Goal: Information Seeking & Learning: Find specific fact

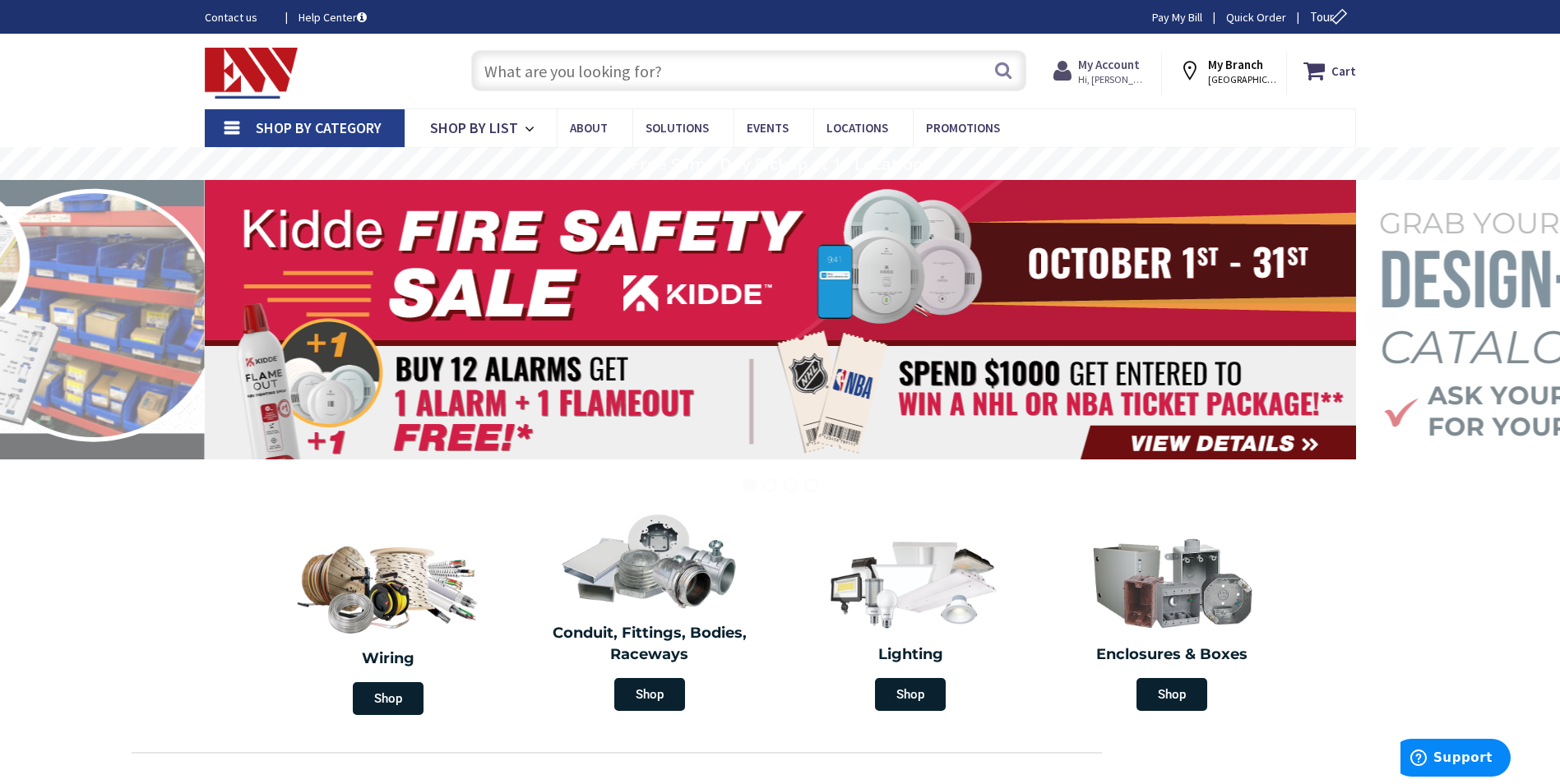
drag, startPoint x: 1113, startPoint y: 80, endPoint x: 1121, endPoint y: 75, distance: 9.4
click at [1121, 75] on span "Hi, [PERSON_NAME]" at bounding box center [1112, 79] width 70 height 13
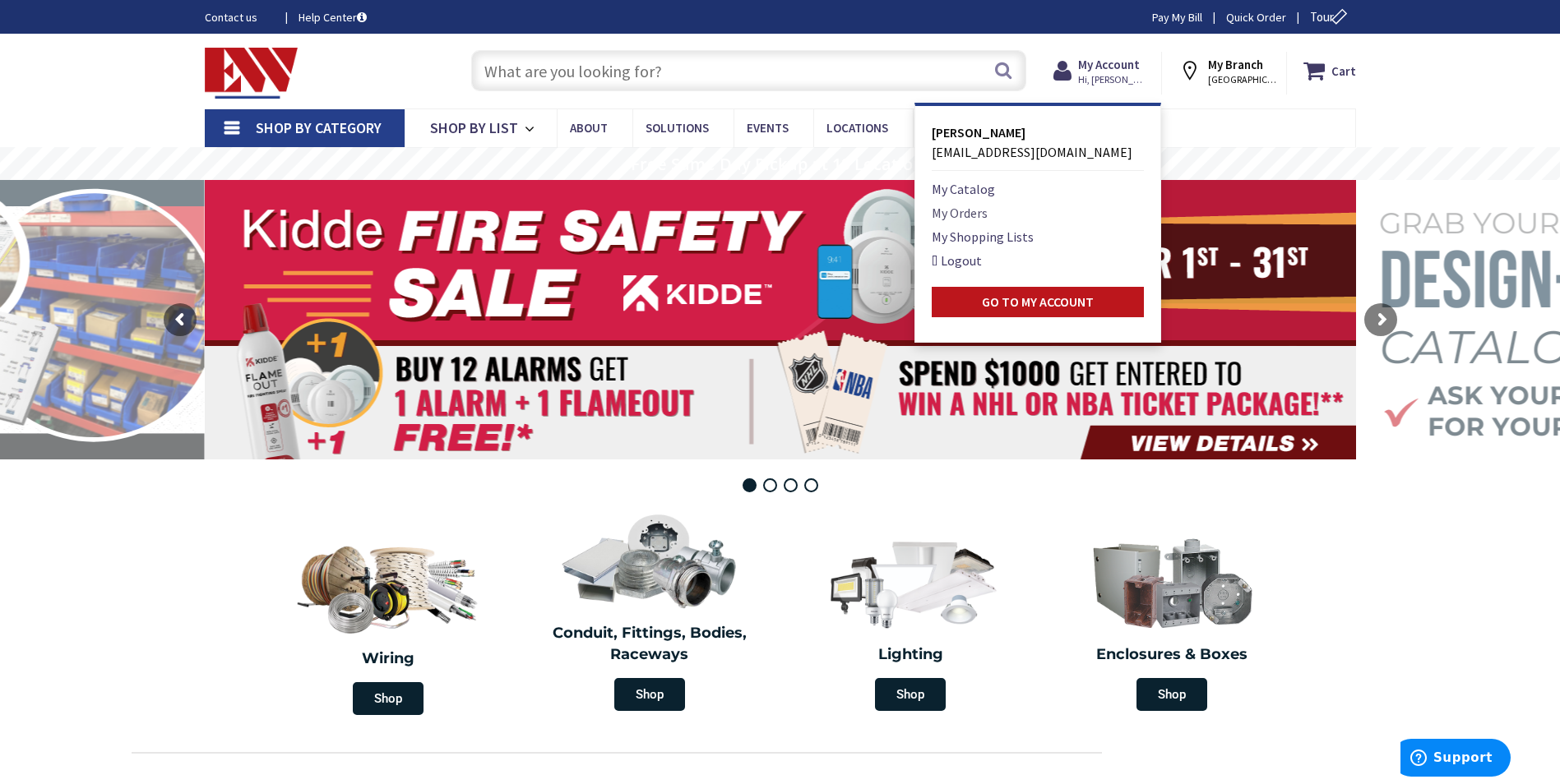
click at [979, 209] on link "My Orders" at bounding box center [959, 213] width 56 height 20
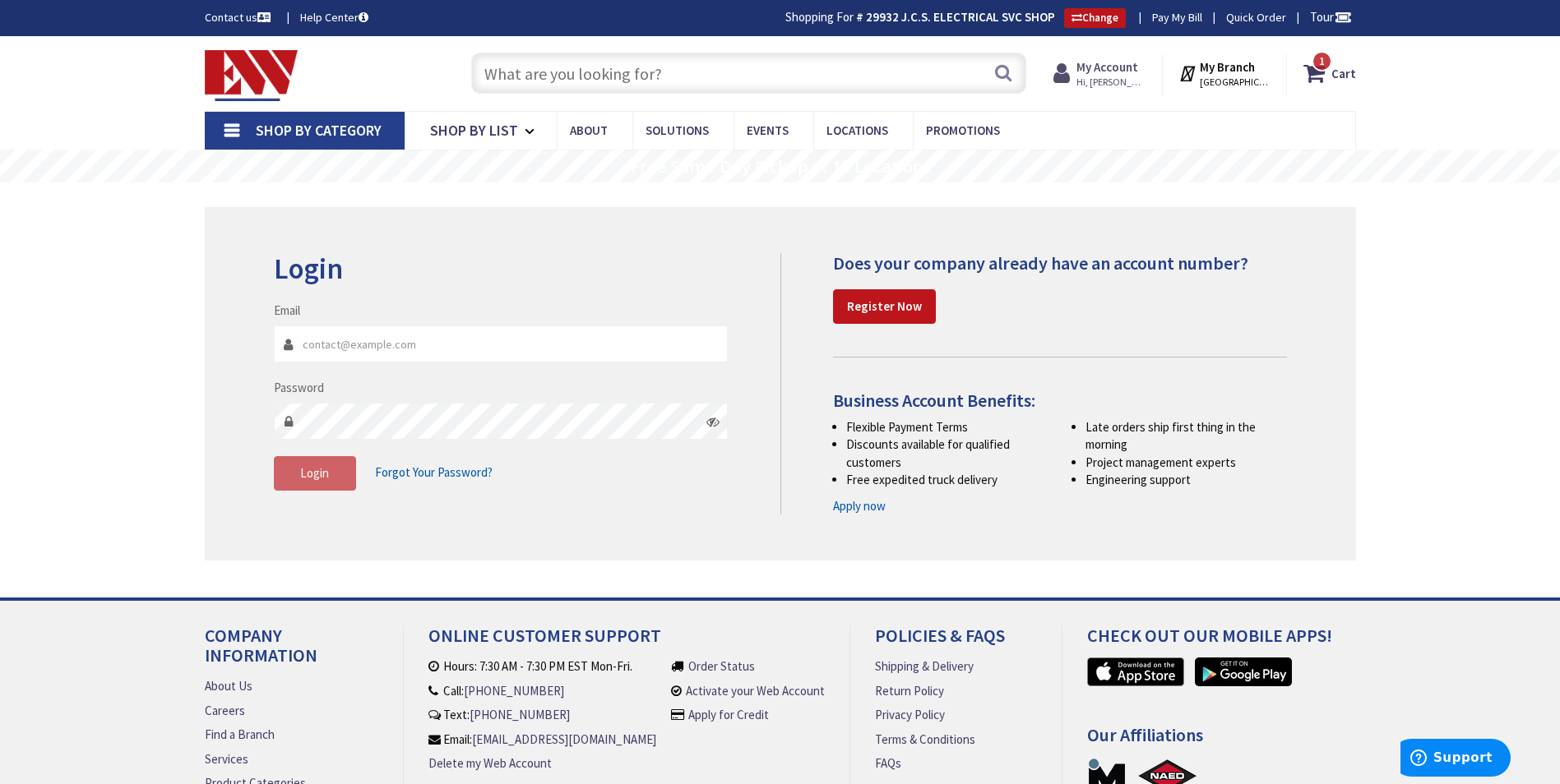
click at [1122, 66] on strong "My Account" at bounding box center [1107, 67] width 61 height 16
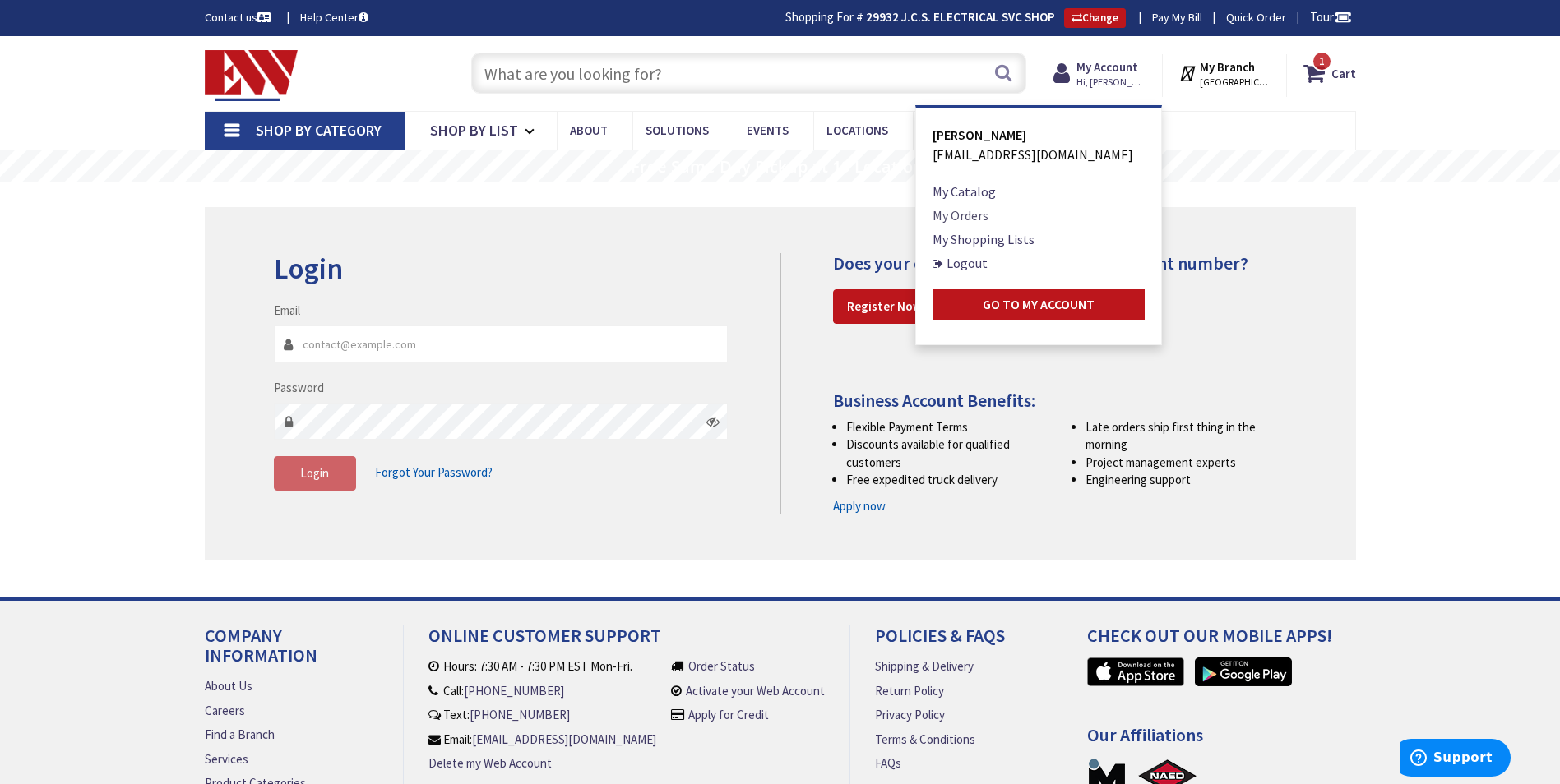
click at [981, 209] on link "My Orders" at bounding box center [960, 215] width 56 height 20
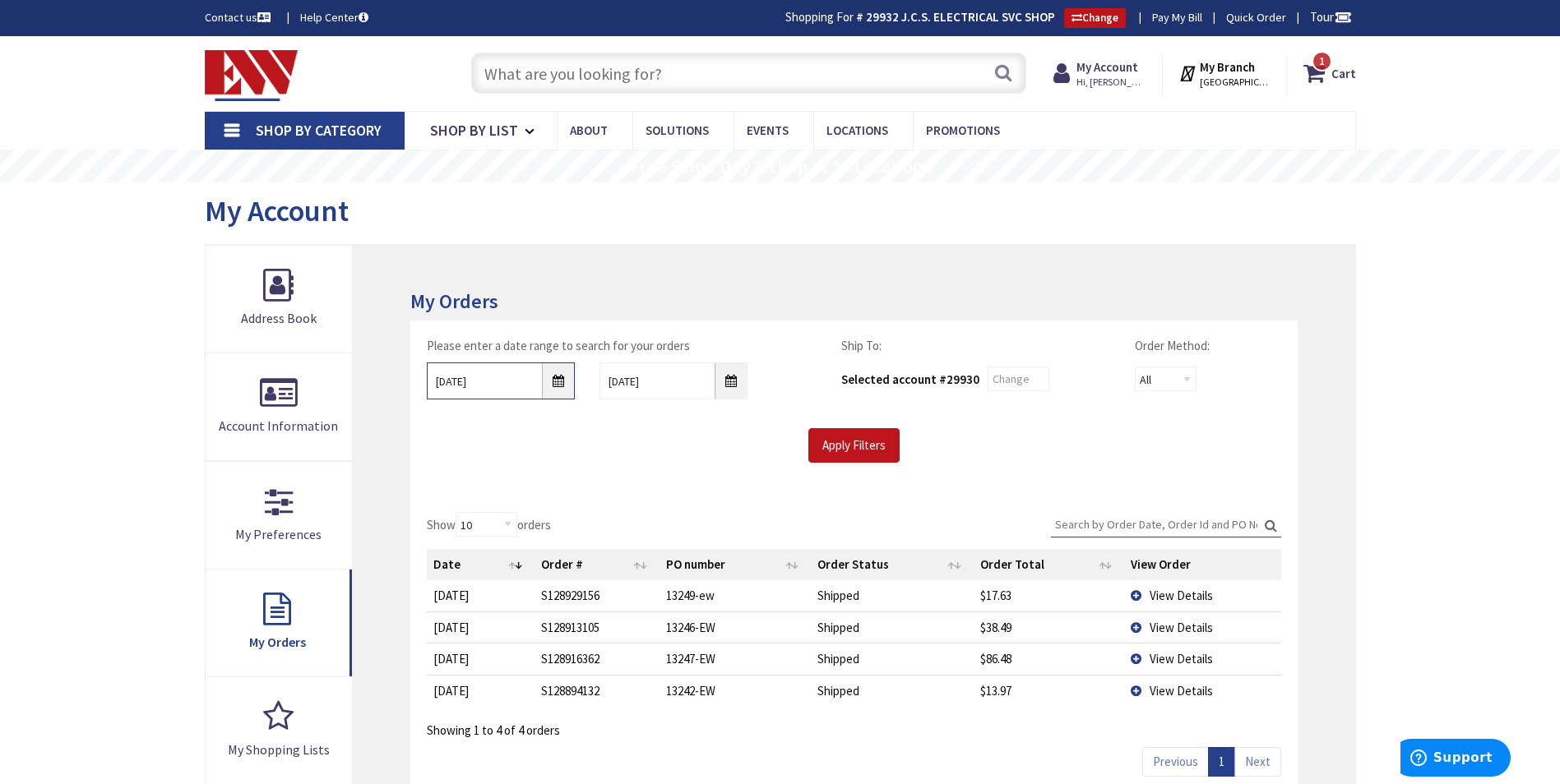
click at [437, 380] on input "9/29/2025" at bounding box center [500, 380] width 148 height 36
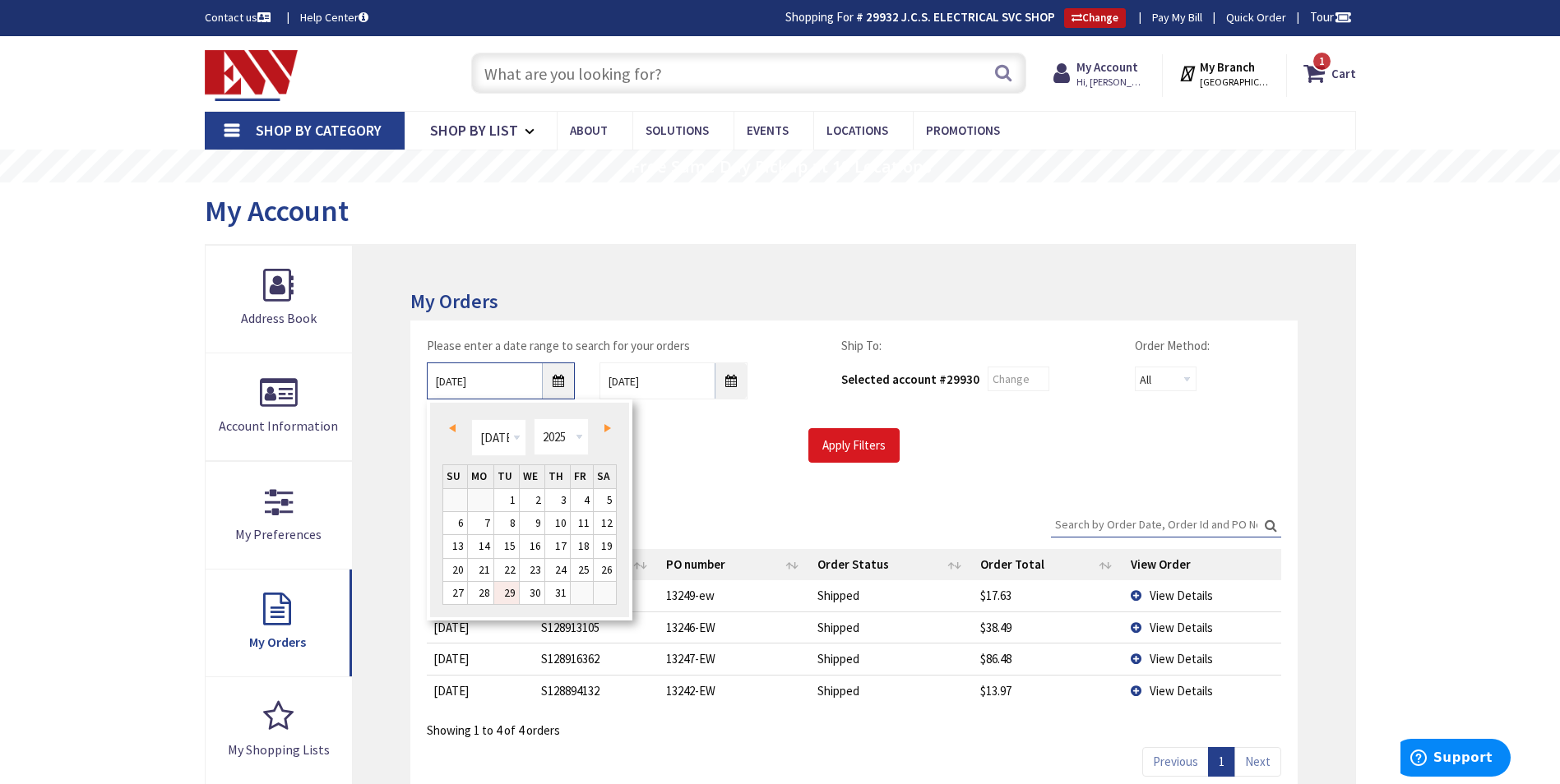
type input "7/29/2025"
click at [866, 437] on input "Apply Filters" at bounding box center [854, 445] width 91 height 35
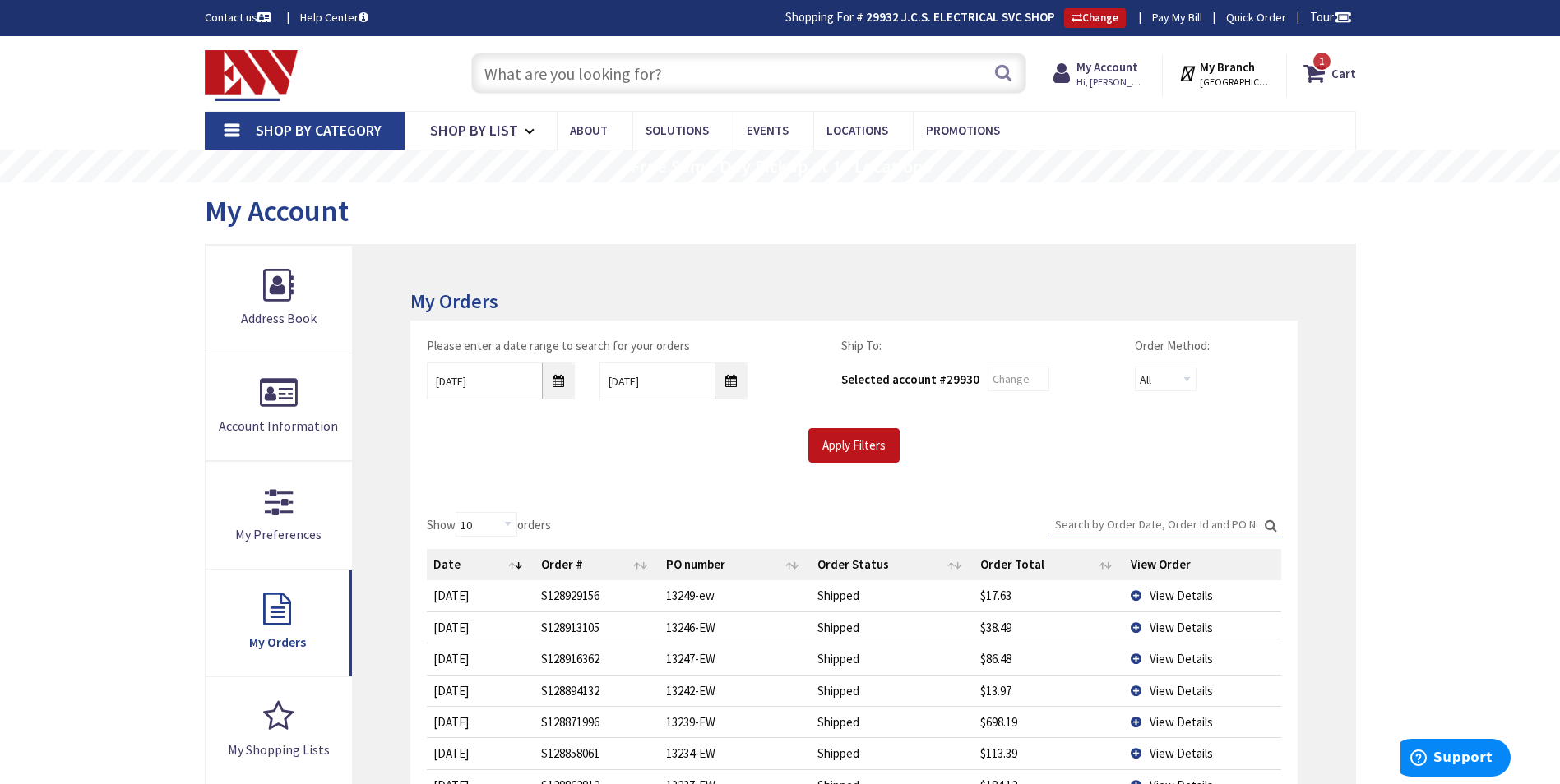
click at [1155, 521] on input "Search:" at bounding box center [1165, 524] width 230 height 25
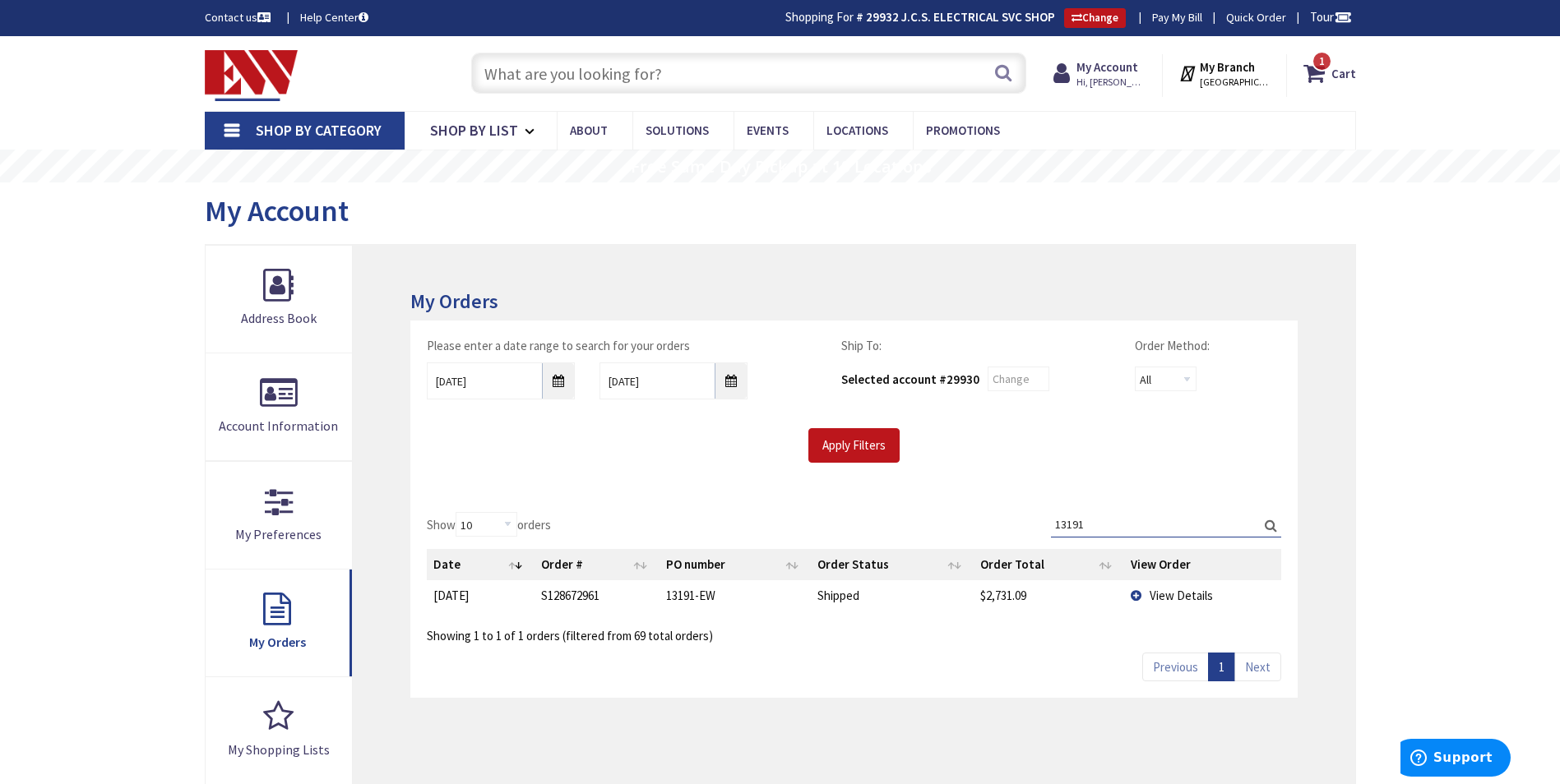
click at [1179, 588] on span "View Details" at bounding box center [1181, 596] width 63 height 16
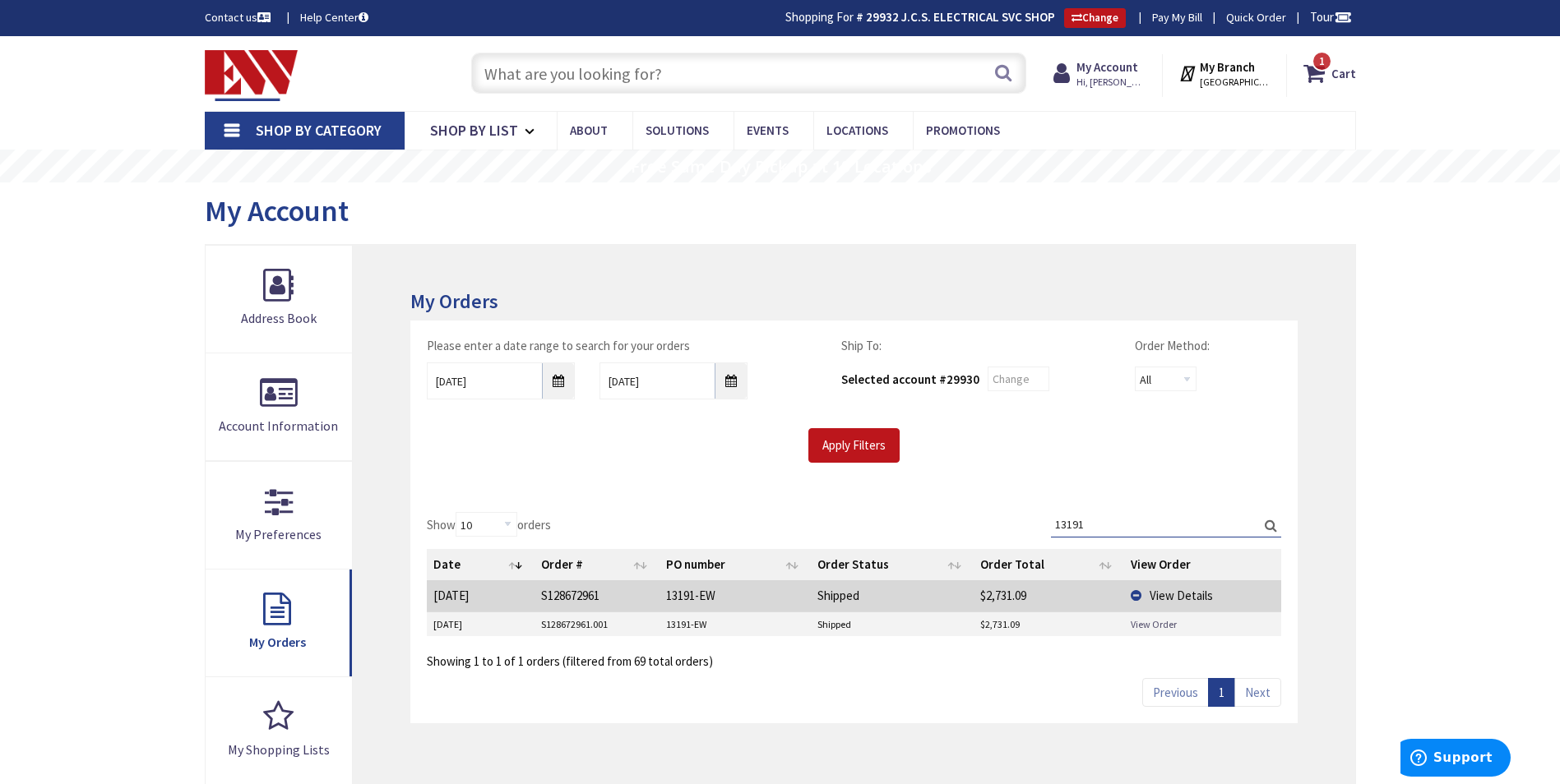
click at [1150, 623] on link "View Order" at bounding box center [1153, 624] width 46 height 14
click at [1081, 527] on input "13191" at bounding box center [1165, 524] width 230 height 25
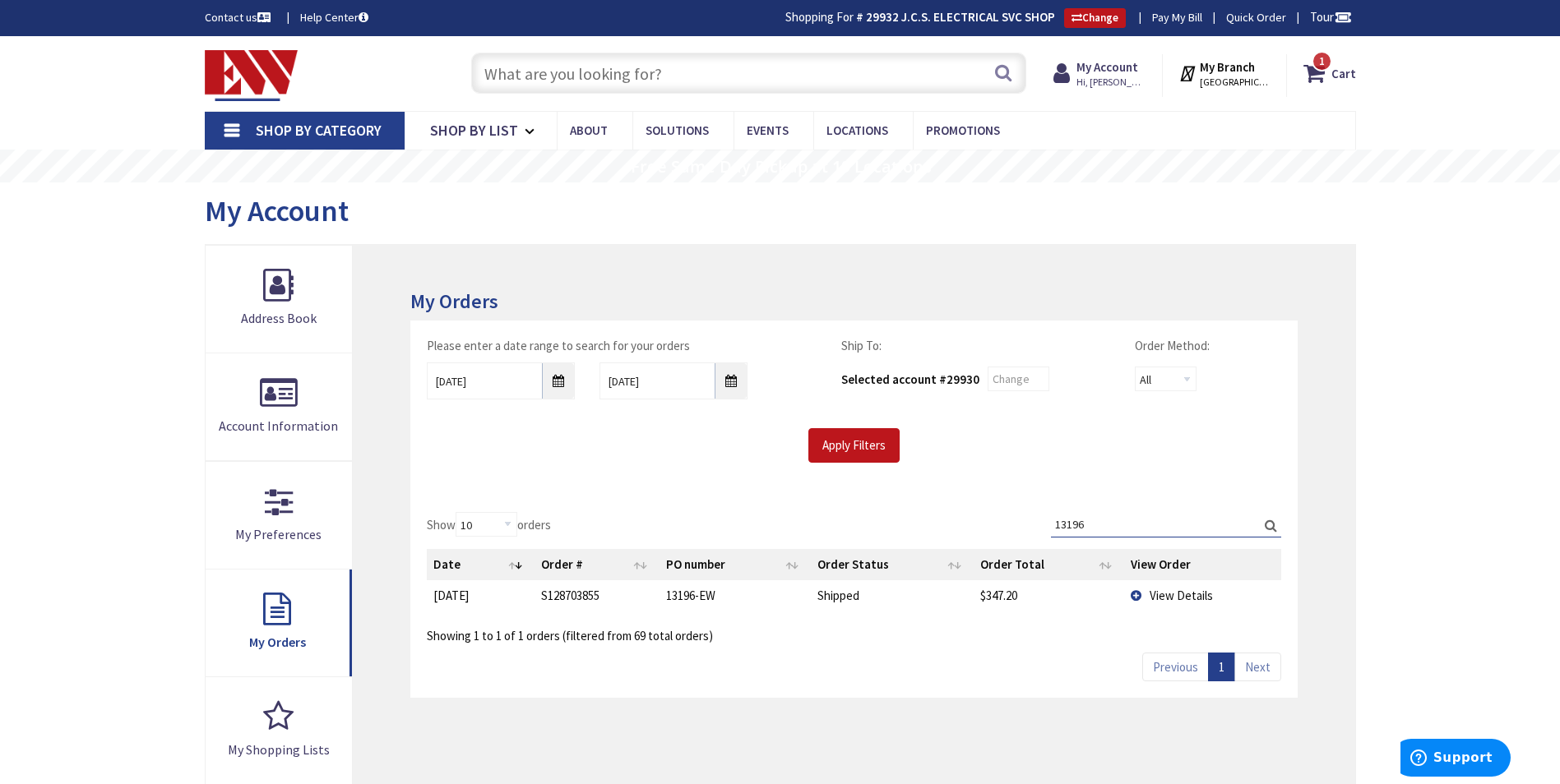
click at [1155, 585] on td "View Details" at bounding box center [1202, 595] width 157 height 31
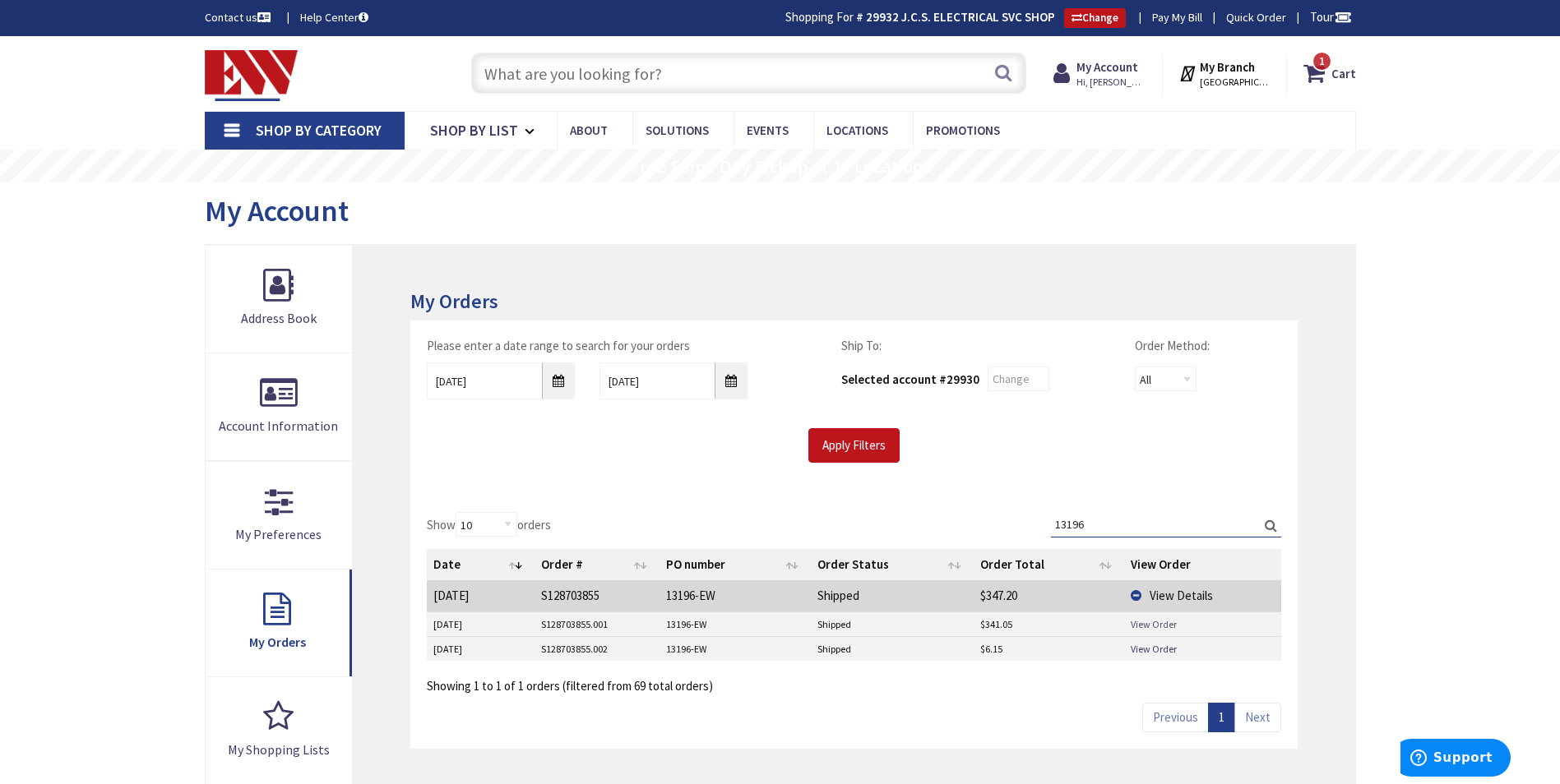
click at [1148, 622] on link "View Order" at bounding box center [1153, 624] width 46 height 14
click at [1146, 645] on link "View Order" at bounding box center [1153, 649] width 46 height 14
click at [1118, 522] on input "13196" at bounding box center [1165, 524] width 230 height 25
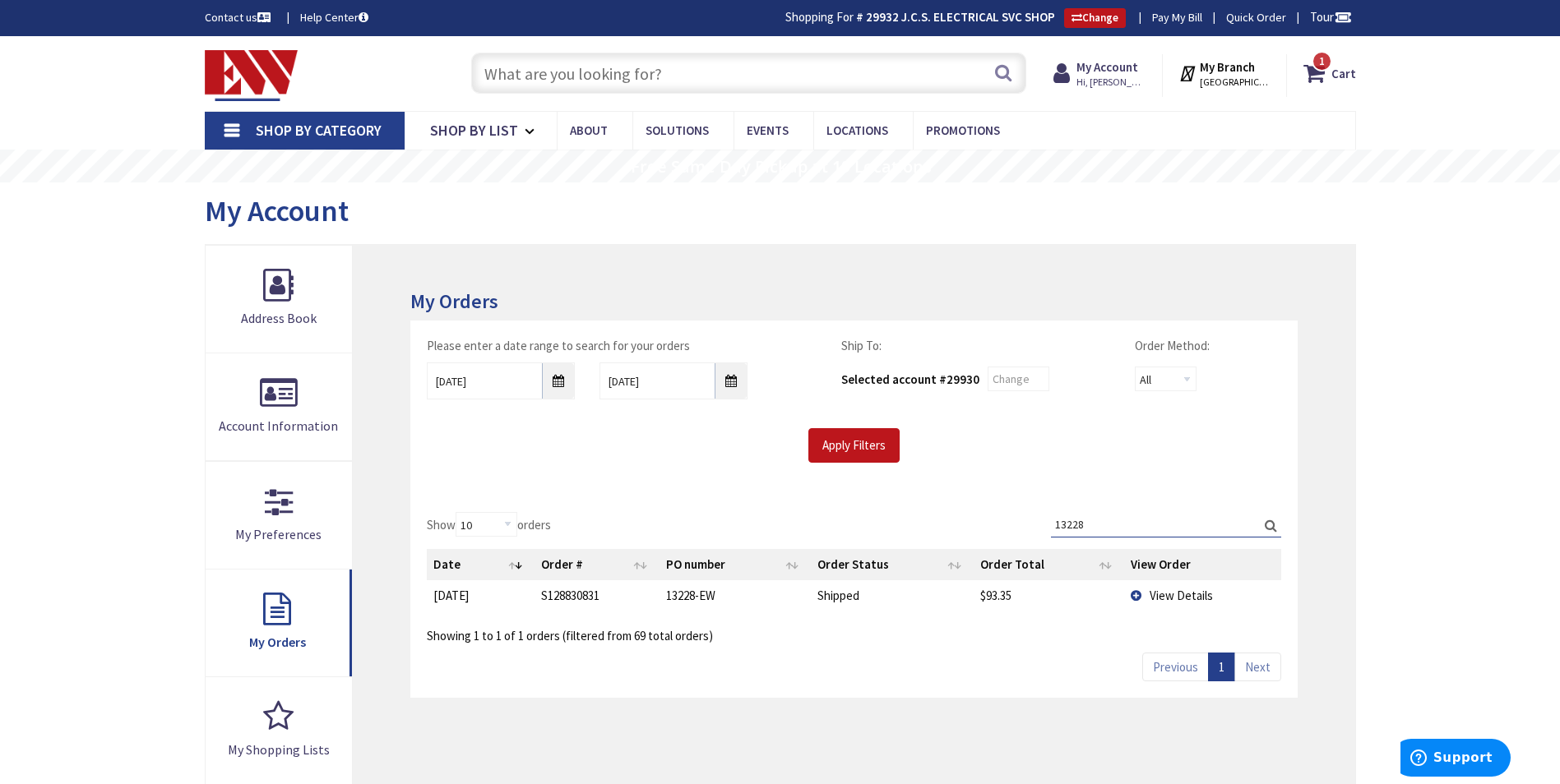
type input "13228"
click at [1168, 589] on span "View Details" at bounding box center [1181, 596] width 63 height 16
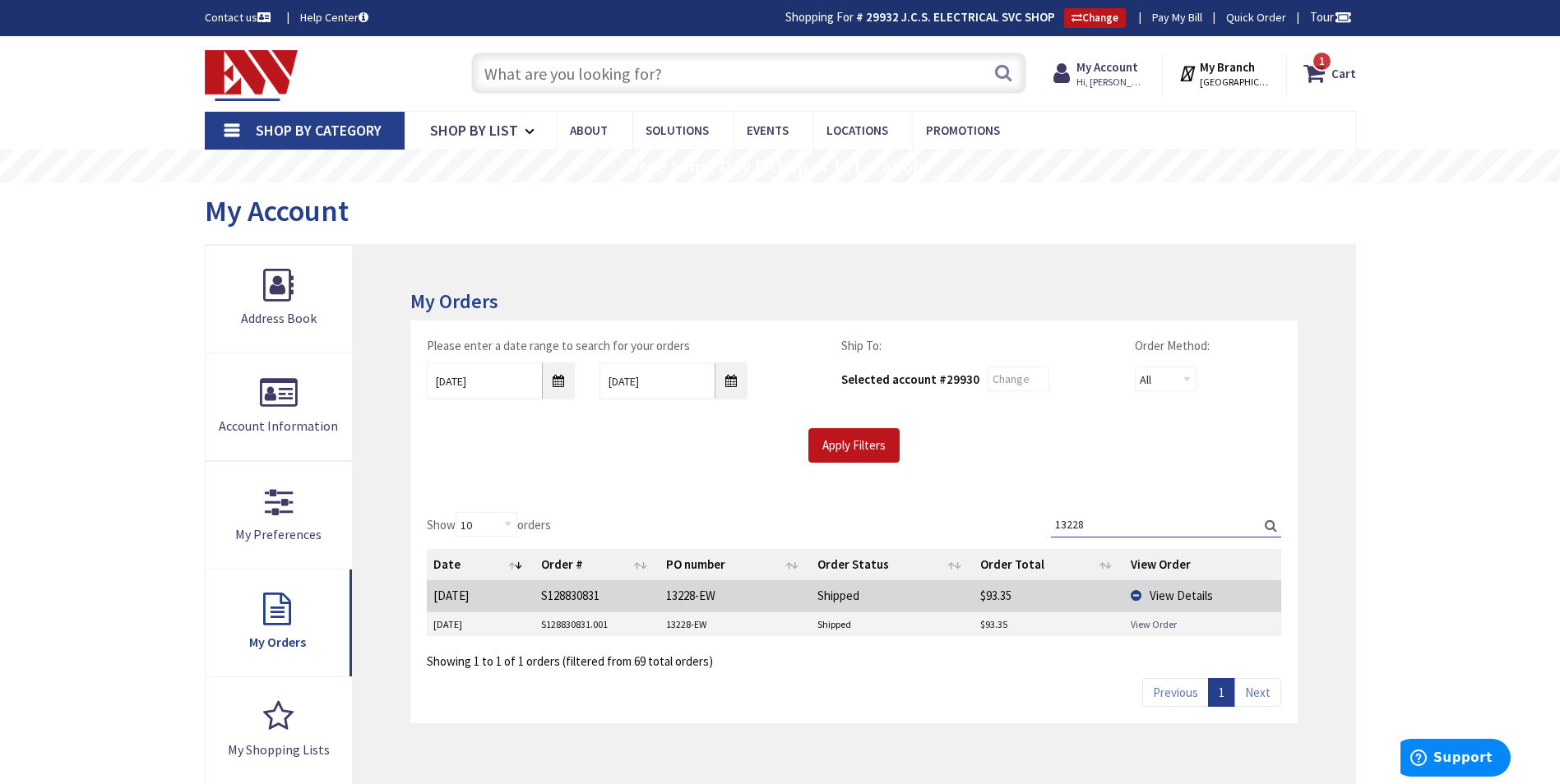
click at [1152, 625] on link "View Order" at bounding box center [1153, 624] width 46 height 14
click at [703, 75] on input "text" at bounding box center [748, 73] width 555 height 41
type input "f"
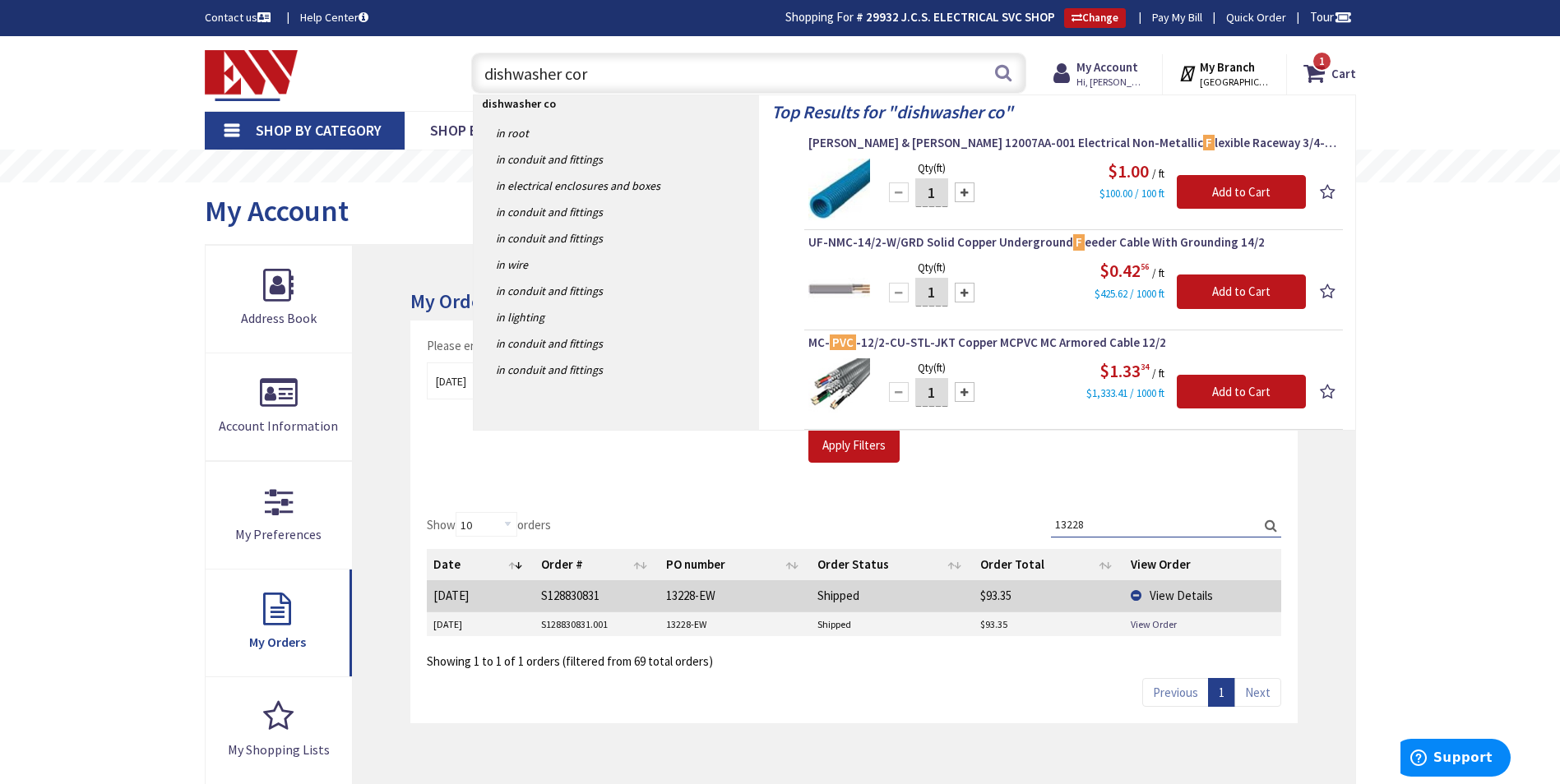
type input "dishwasher cord"
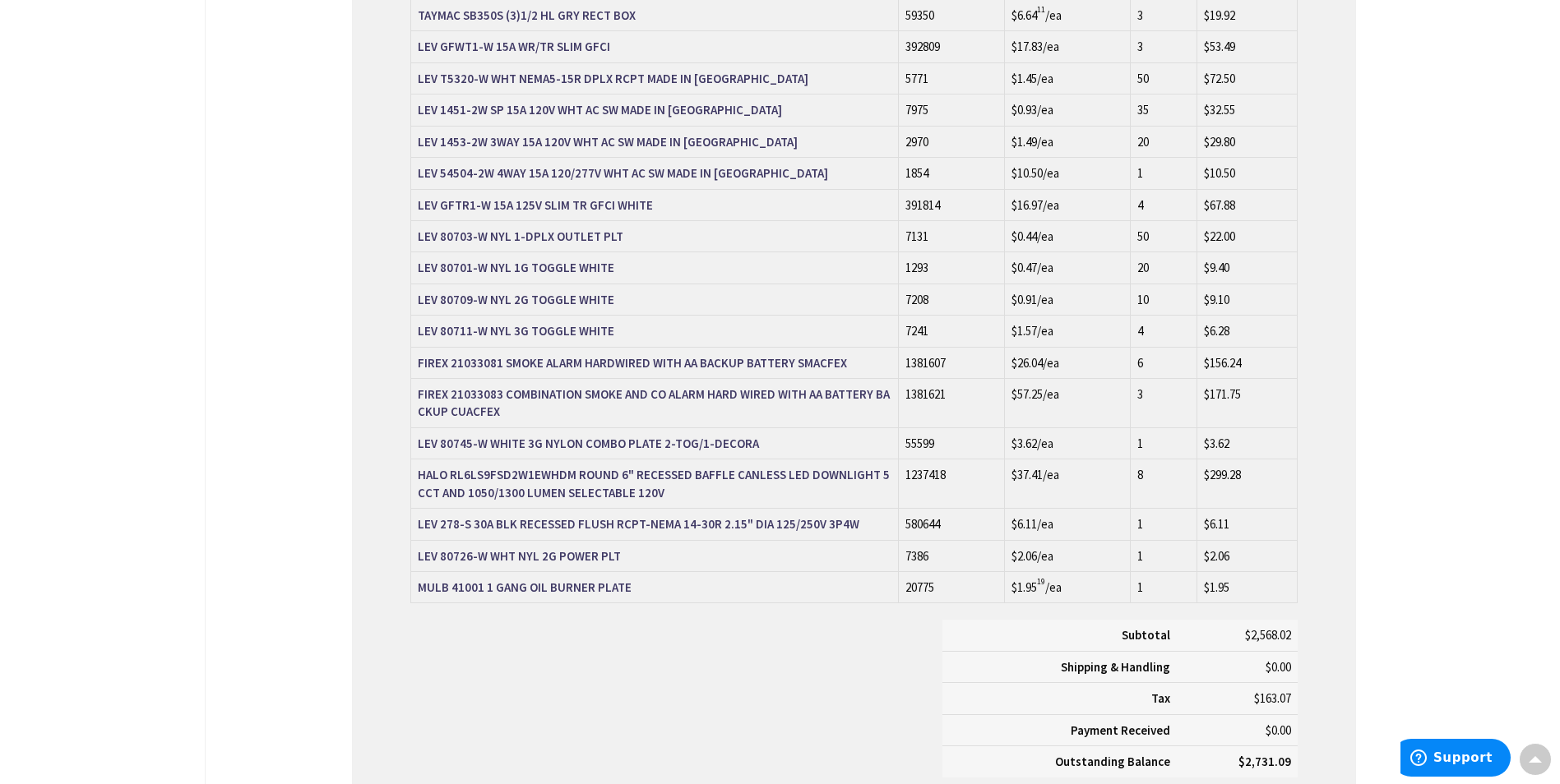
scroll to position [1151, 0]
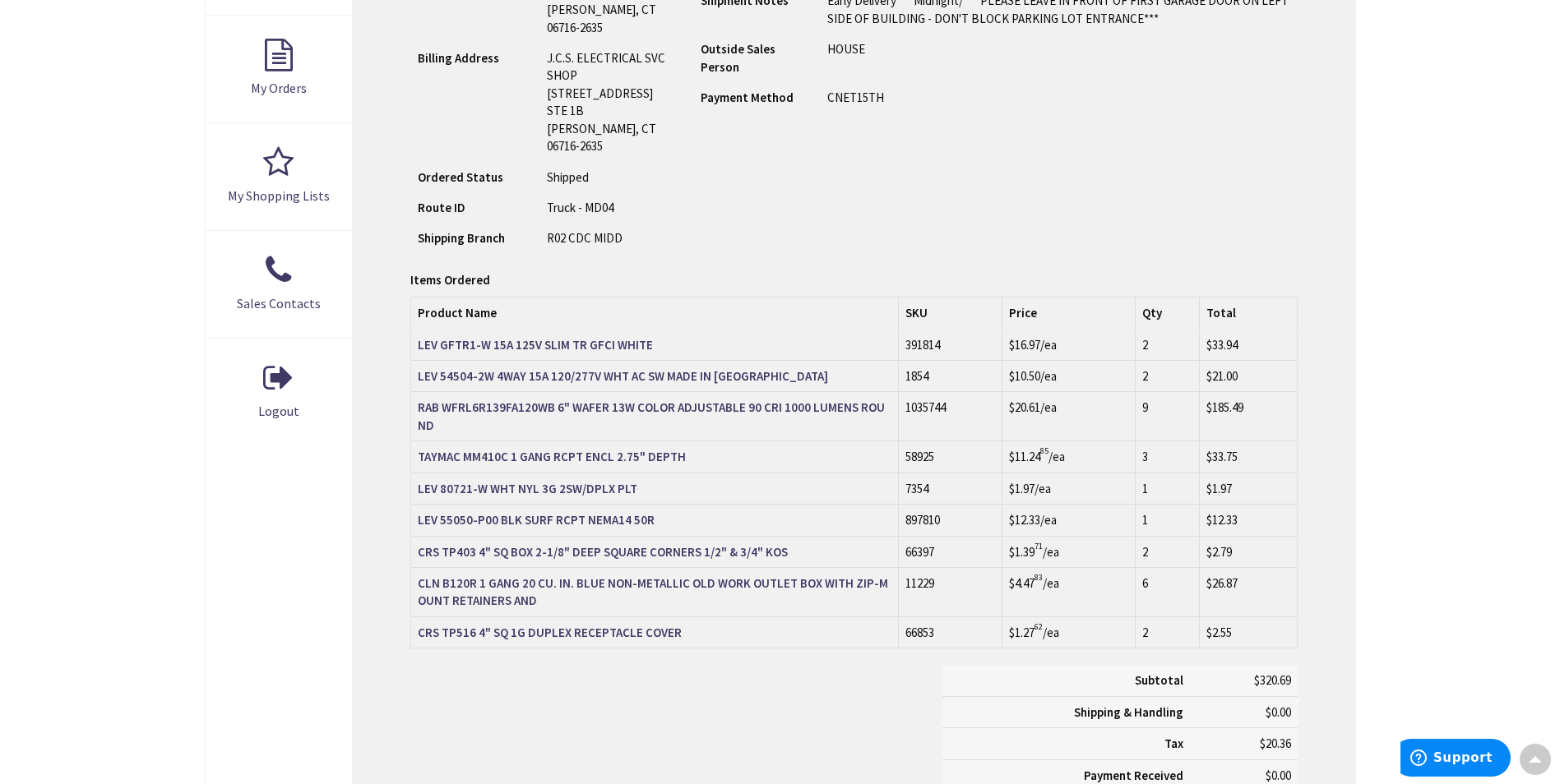
scroll to position [575, 0]
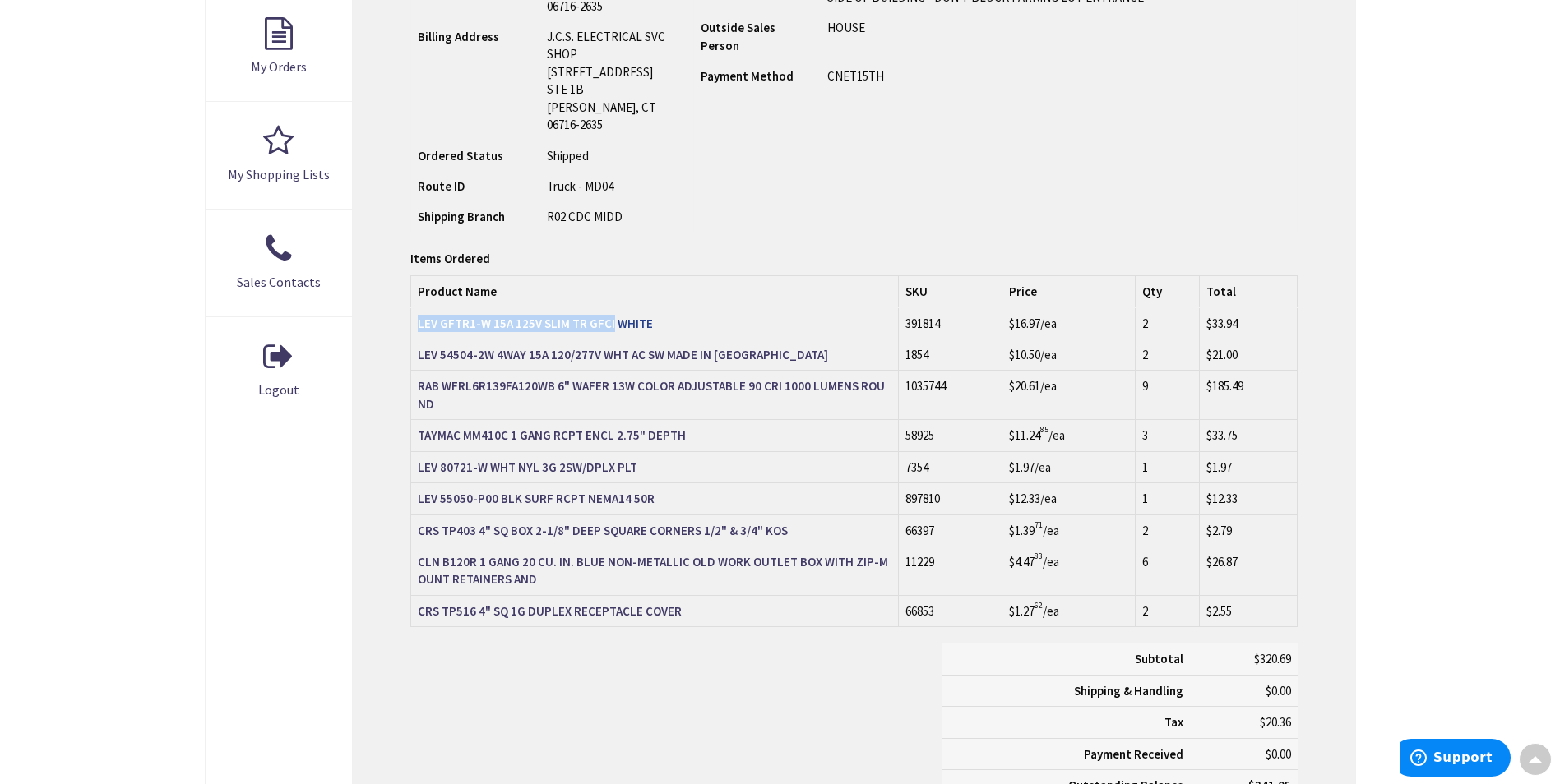
drag, startPoint x: 413, startPoint y: 286, endPoint x: 609, endPoint y: 287, distance: 196.0
click at [609, 308] on td "LEV GFTR1-W 15A 125V SLIM TR GFCI WHITE" at bounding box center [655, 323] width 487 height 32
copy strong "LEV GFTR1-W 15A 125V SLIM TR GFCI"
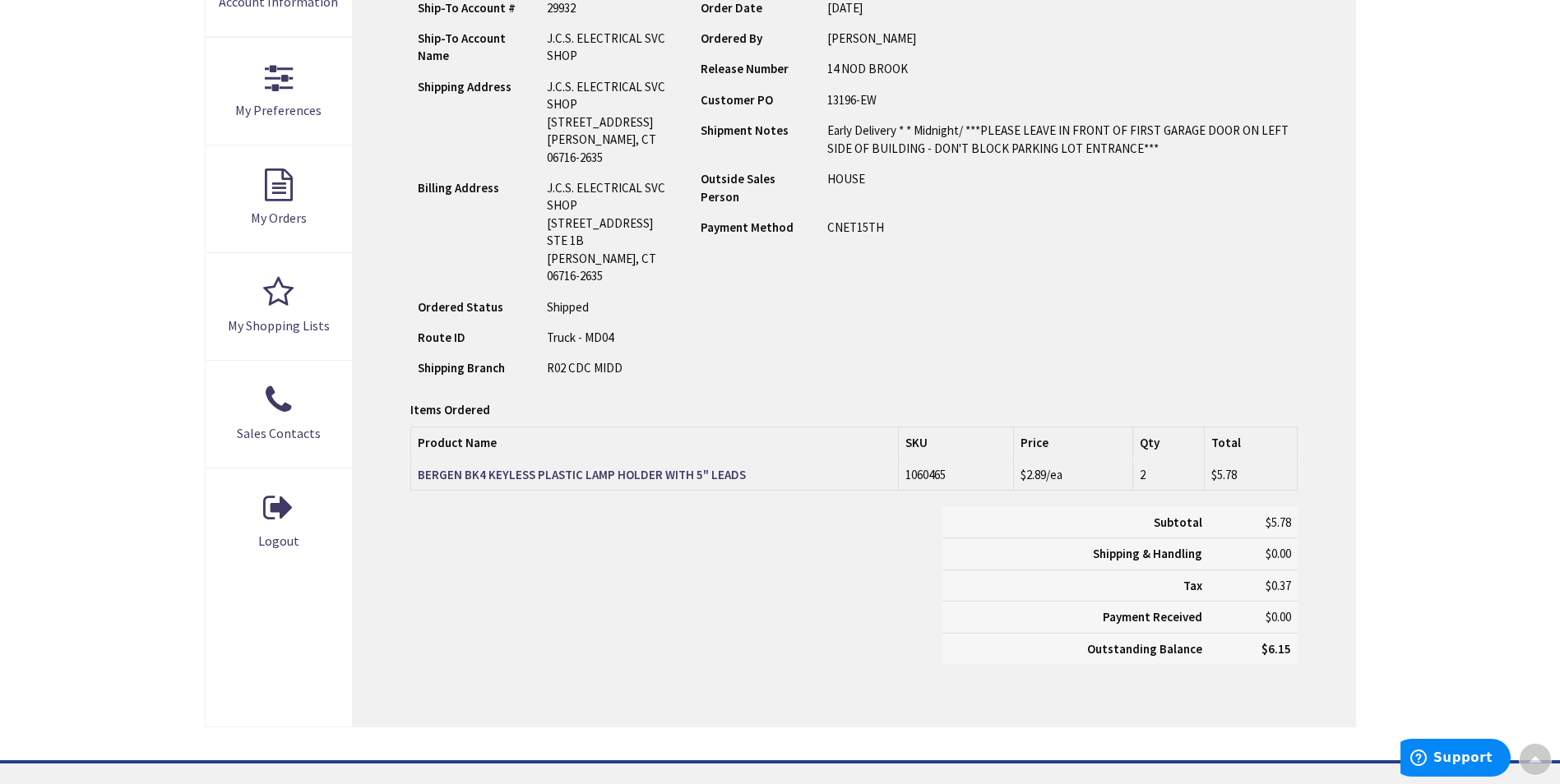
scroll to position [247, 0]
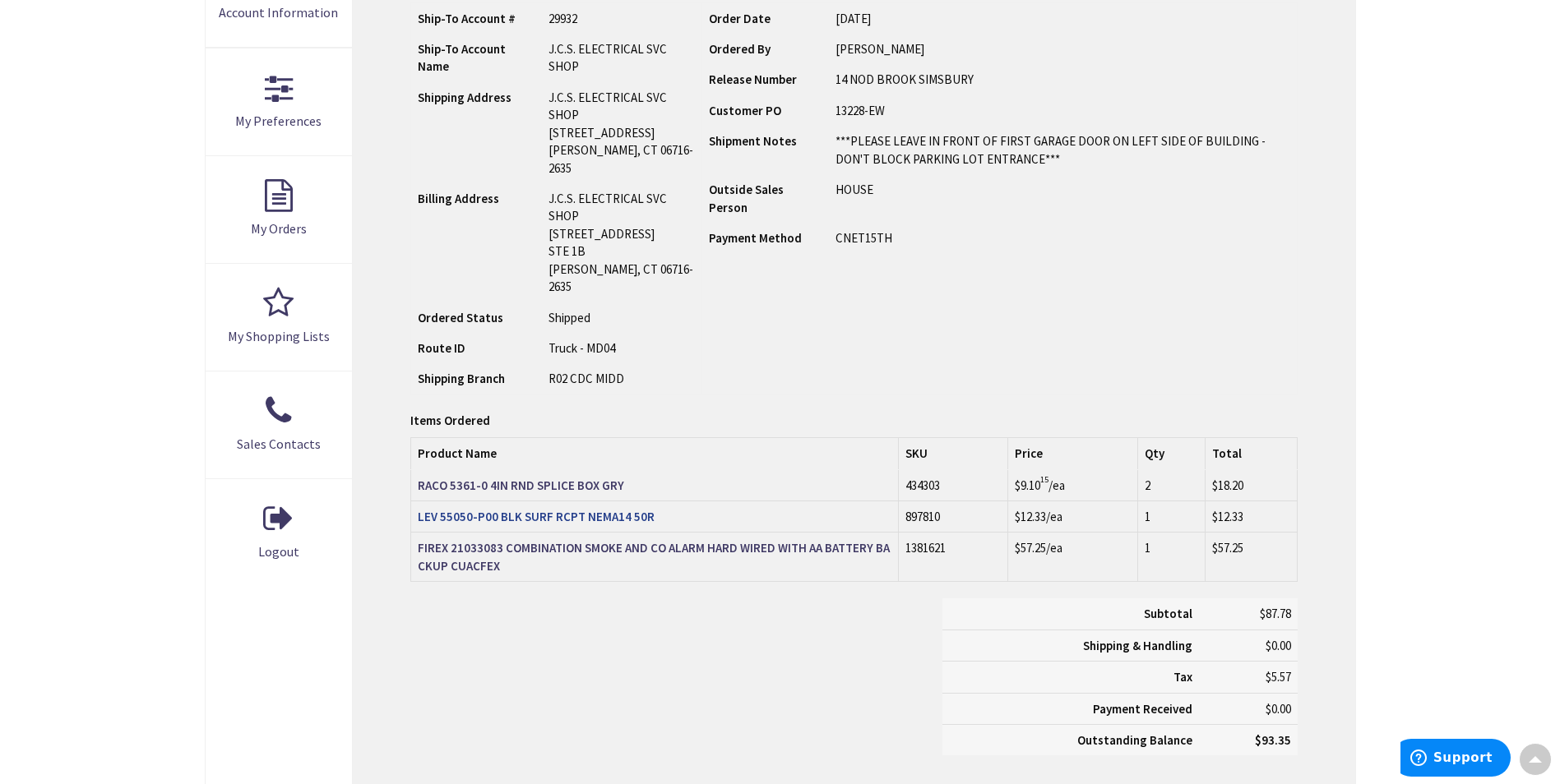
scroll to position [413, 0]
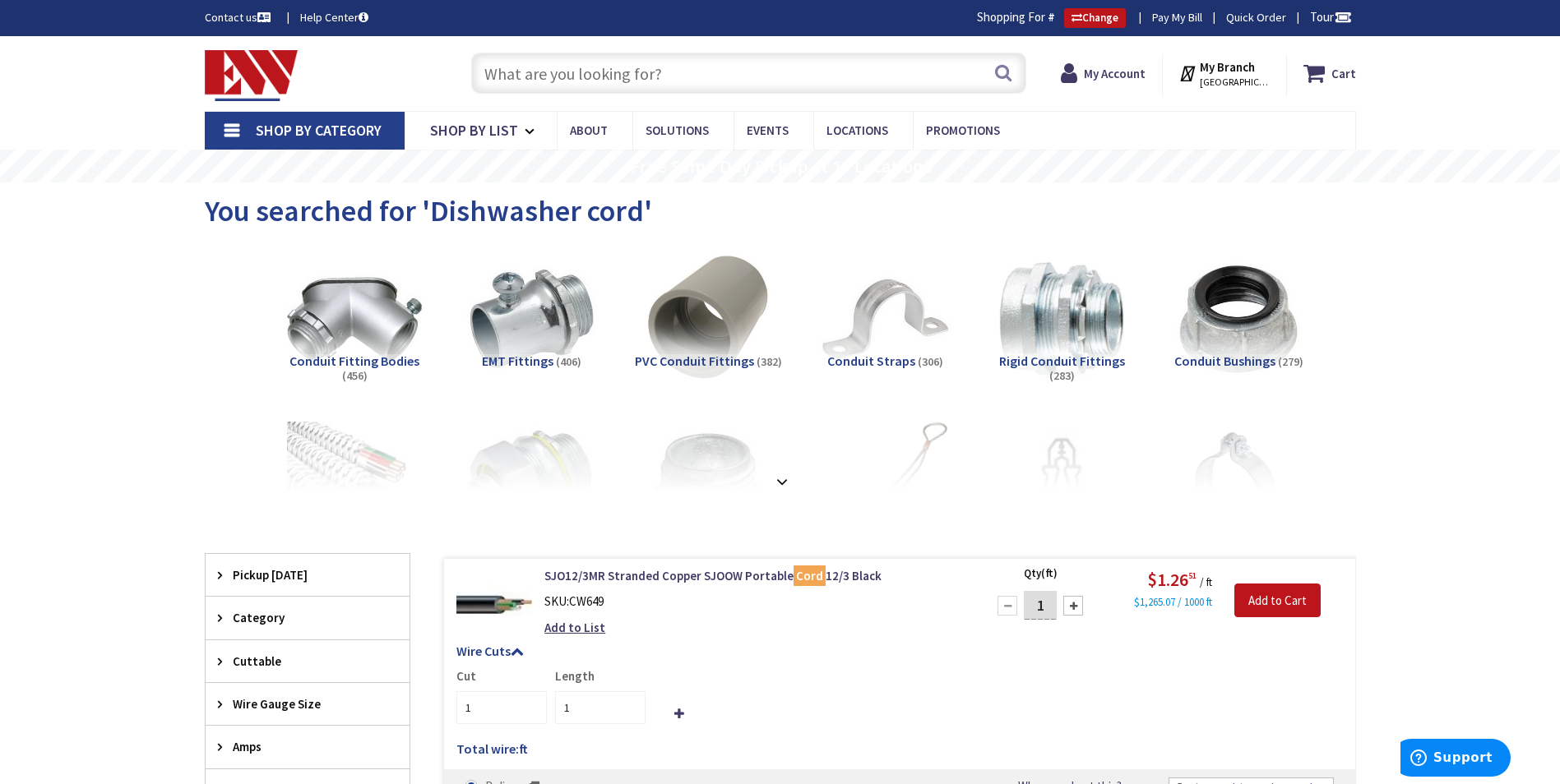
click at [538, 74] on input "text" at bounding box center [748, 73] width 555 height 41
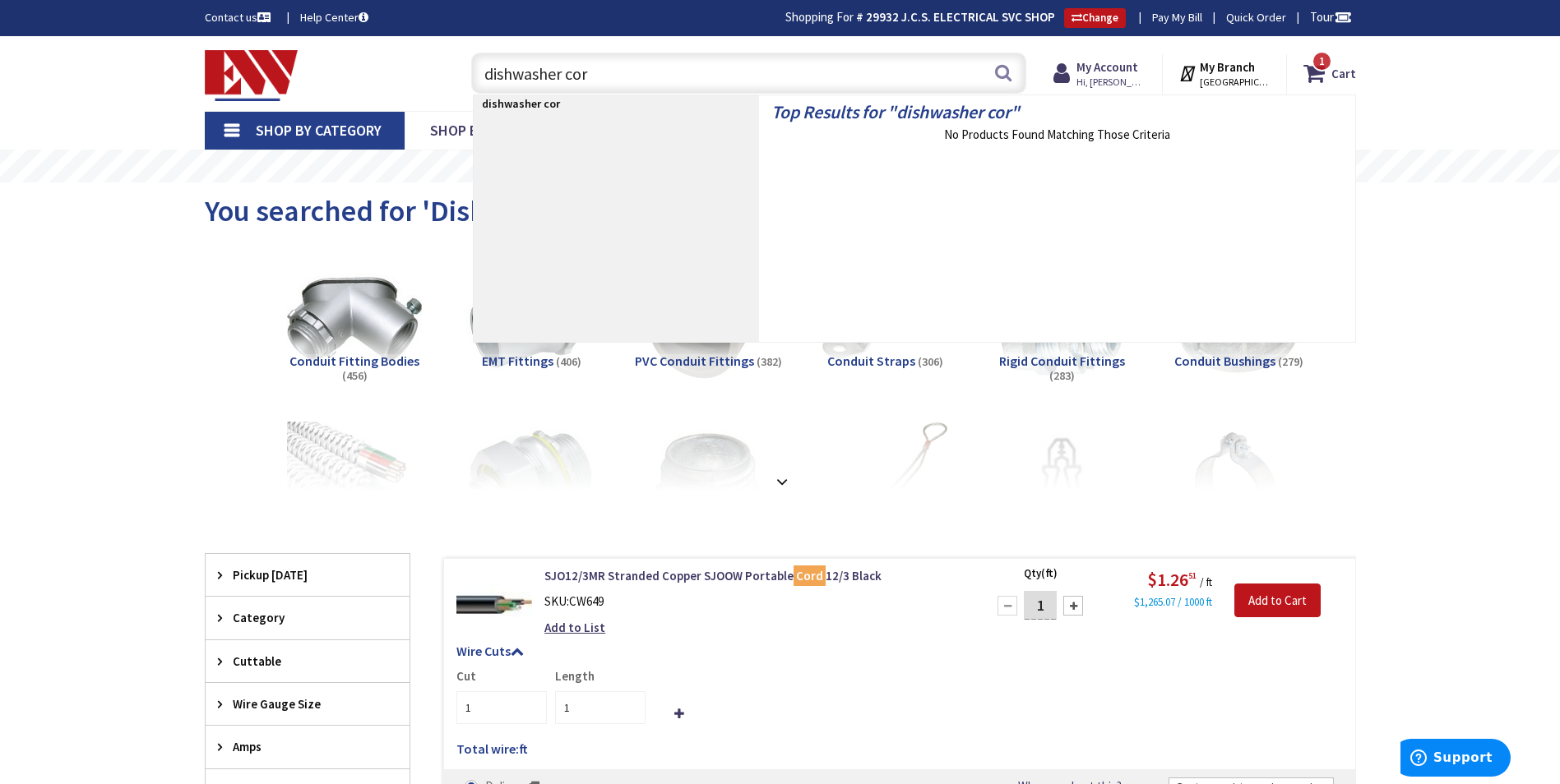
type input "dishwasher cord"
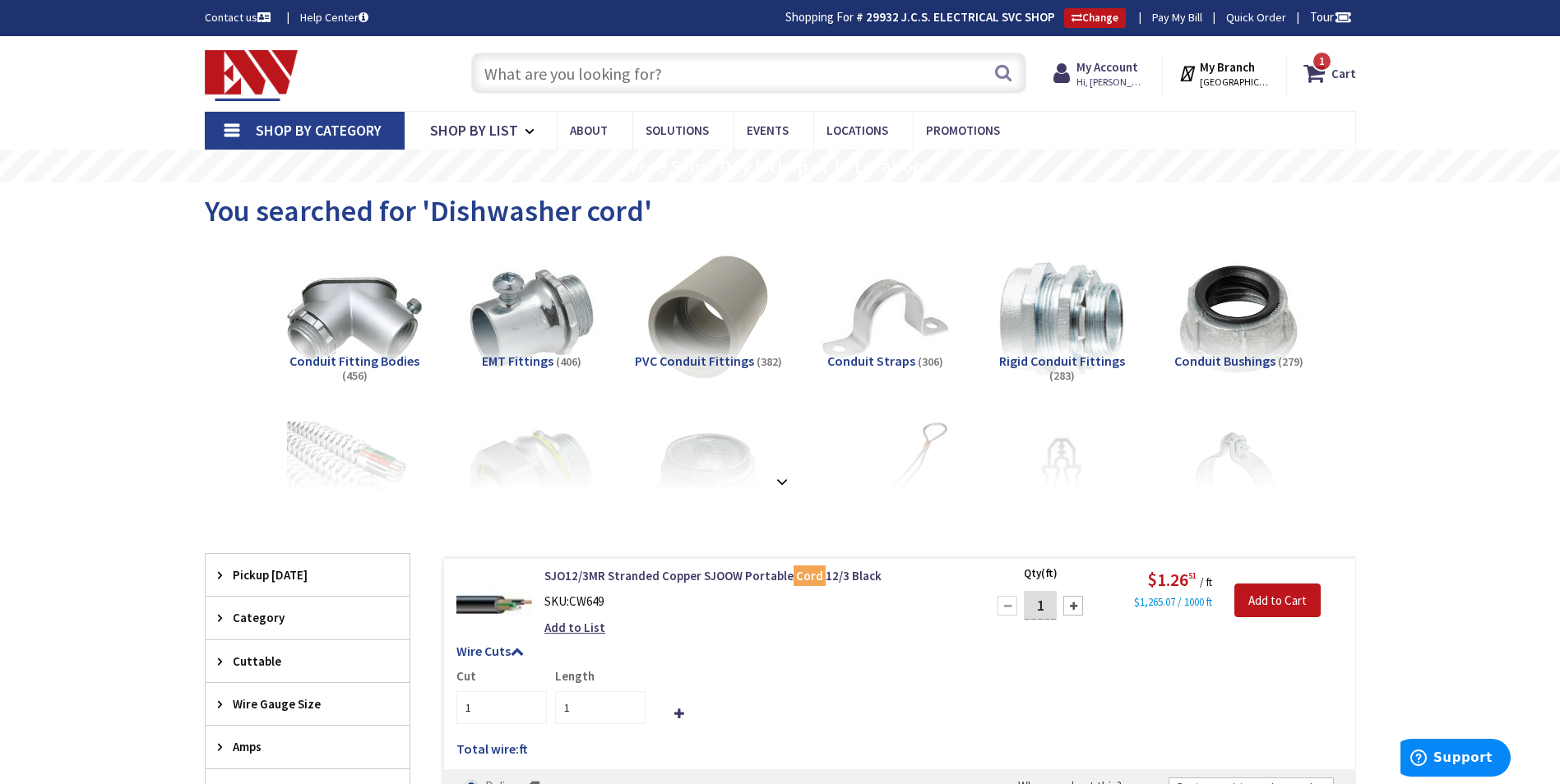
click at [529, 62] on input "text" at bounding box center [748, 73] width 555 height 41
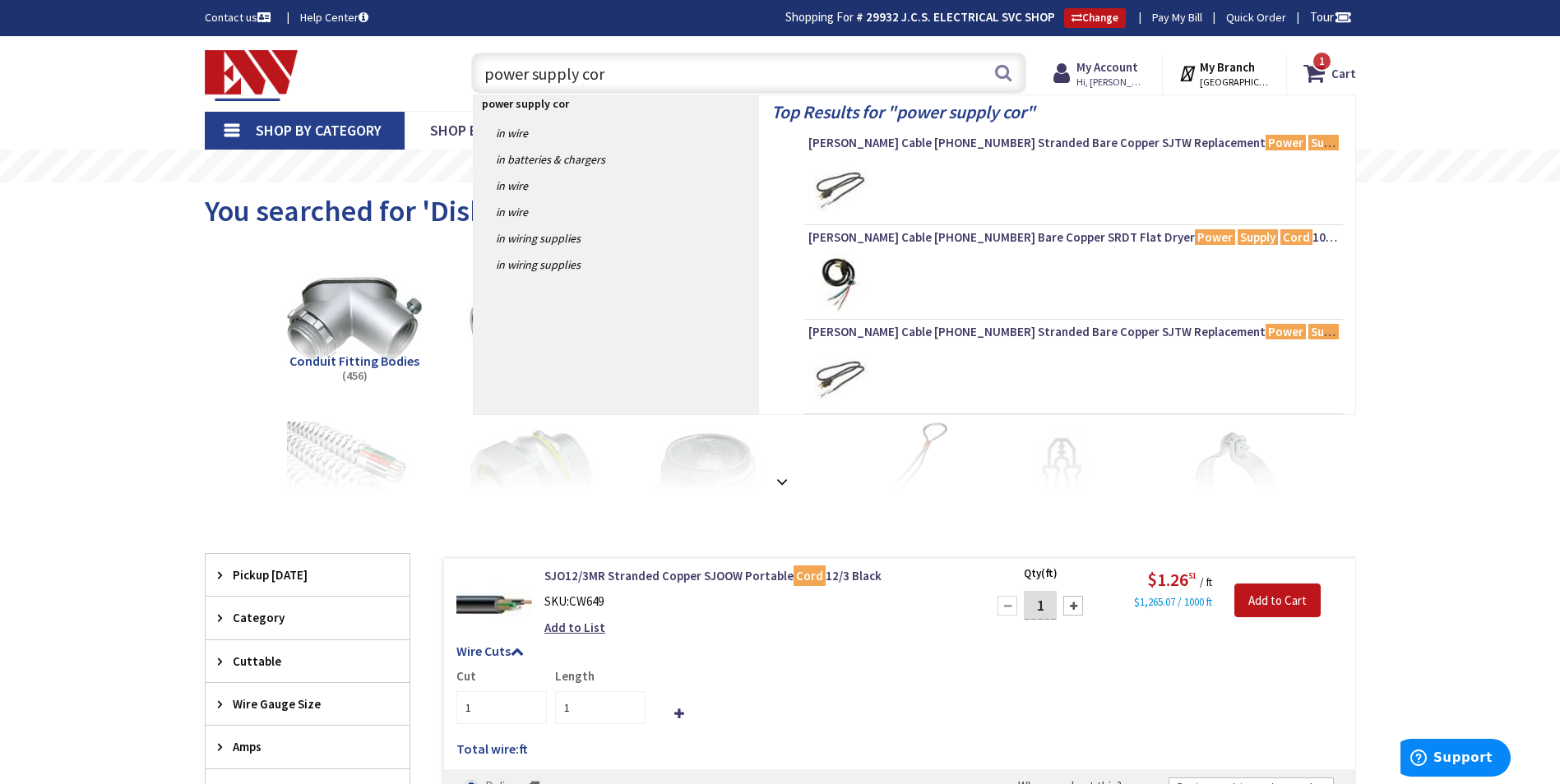
type input "power supply cord"
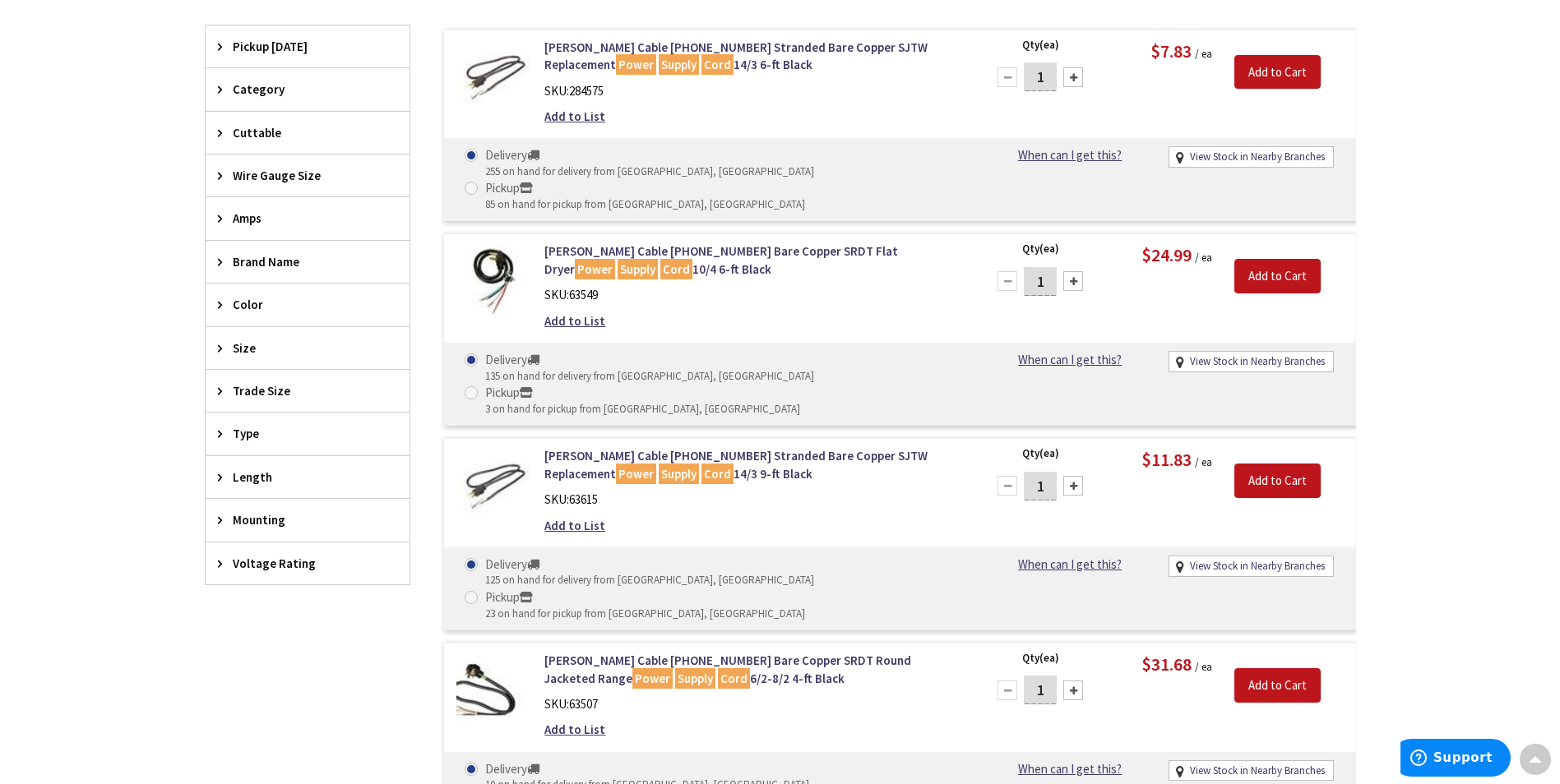
scroll to position [660, 0]
